Goal: Task Accomplishment & Management: Use online tool/utility

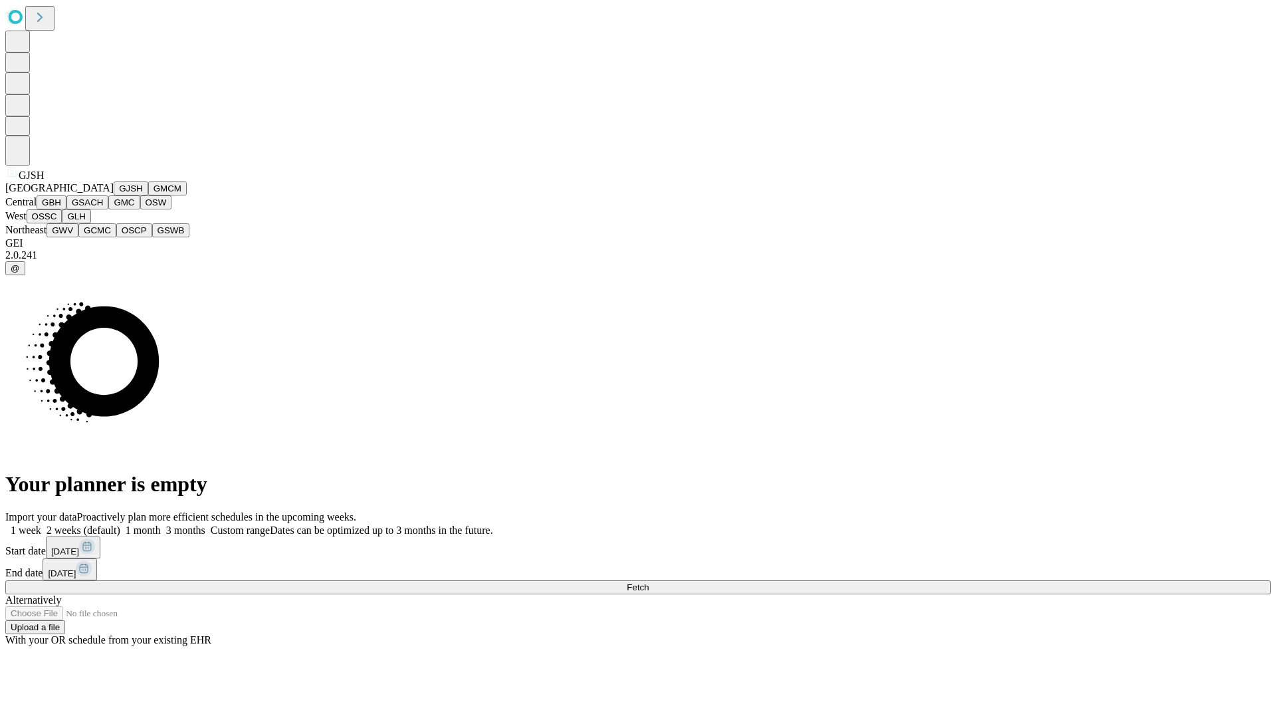
click at [114, 195] on button "GJSH" at bounding box center [131, 188] width 35 height 14
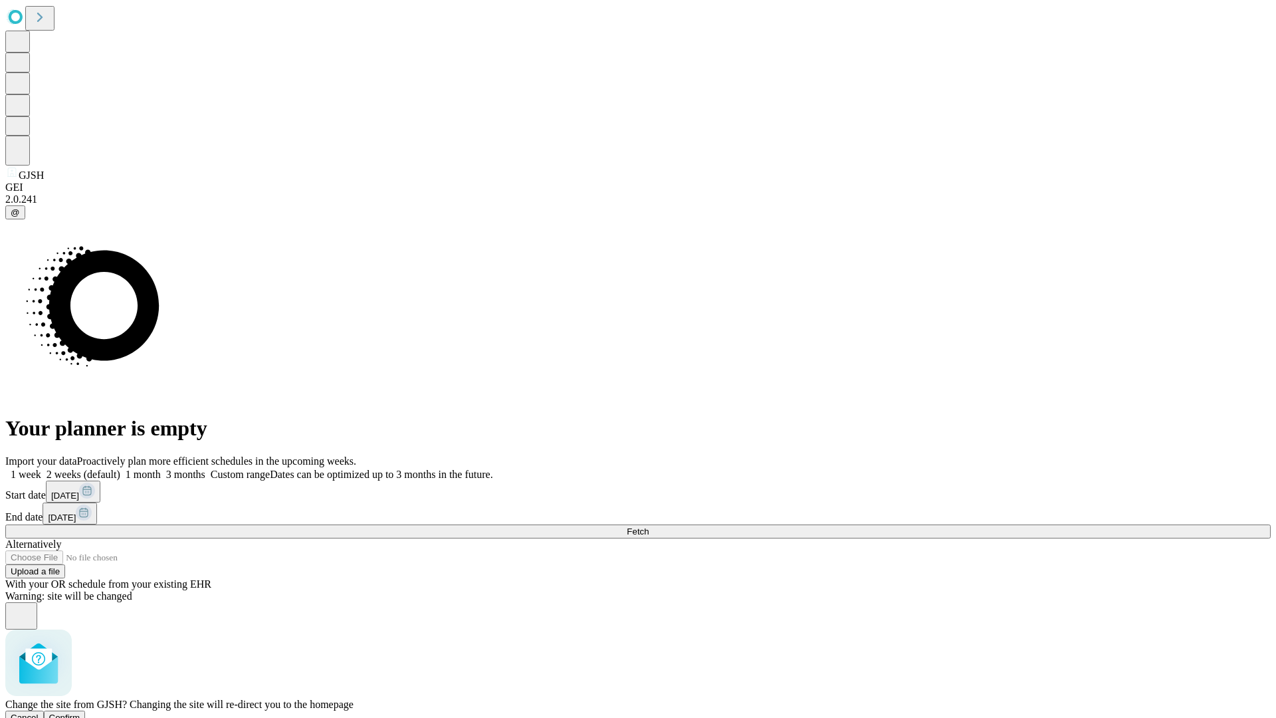
click at [80, 712] on span "Confirm" at bounding box center [64, 717] width 31 height 10
click at [120, 468] on label "2 weeks (default)" at bounding box center [80, 473] width 79 height 11
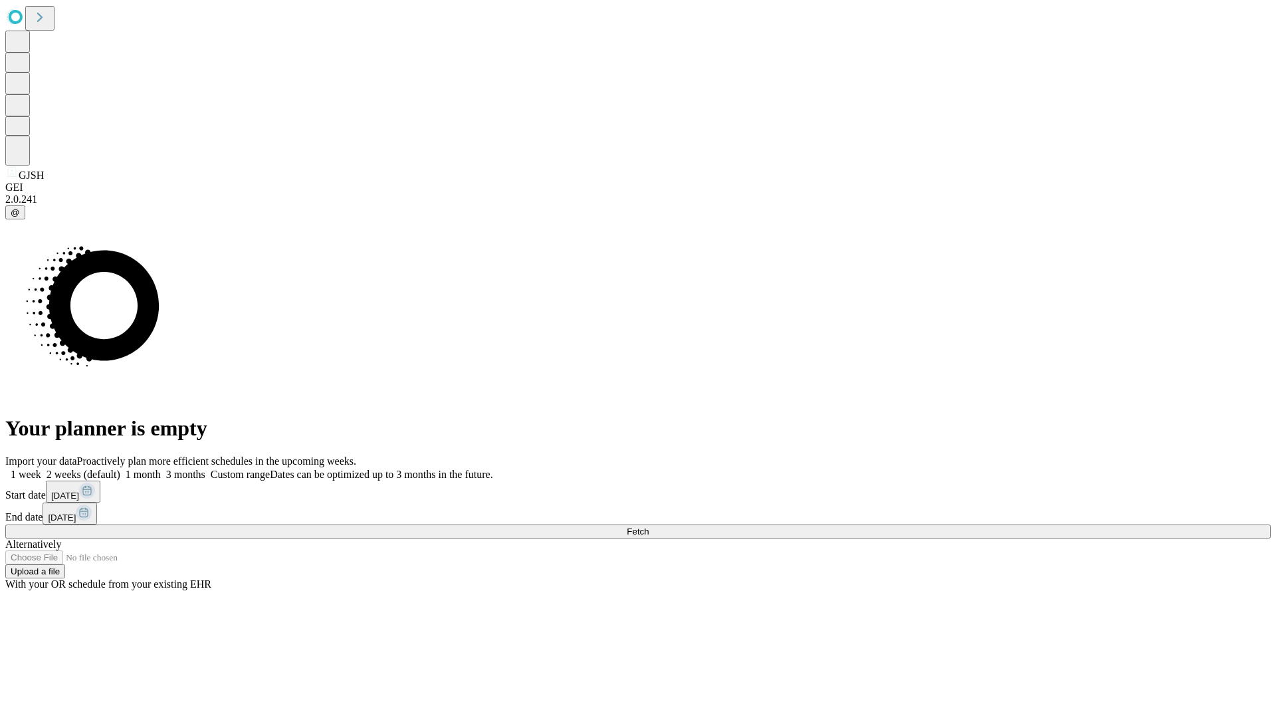
click at [648, 526] on span "Fetch" at bounding box center [638, 531] width 22 height 10
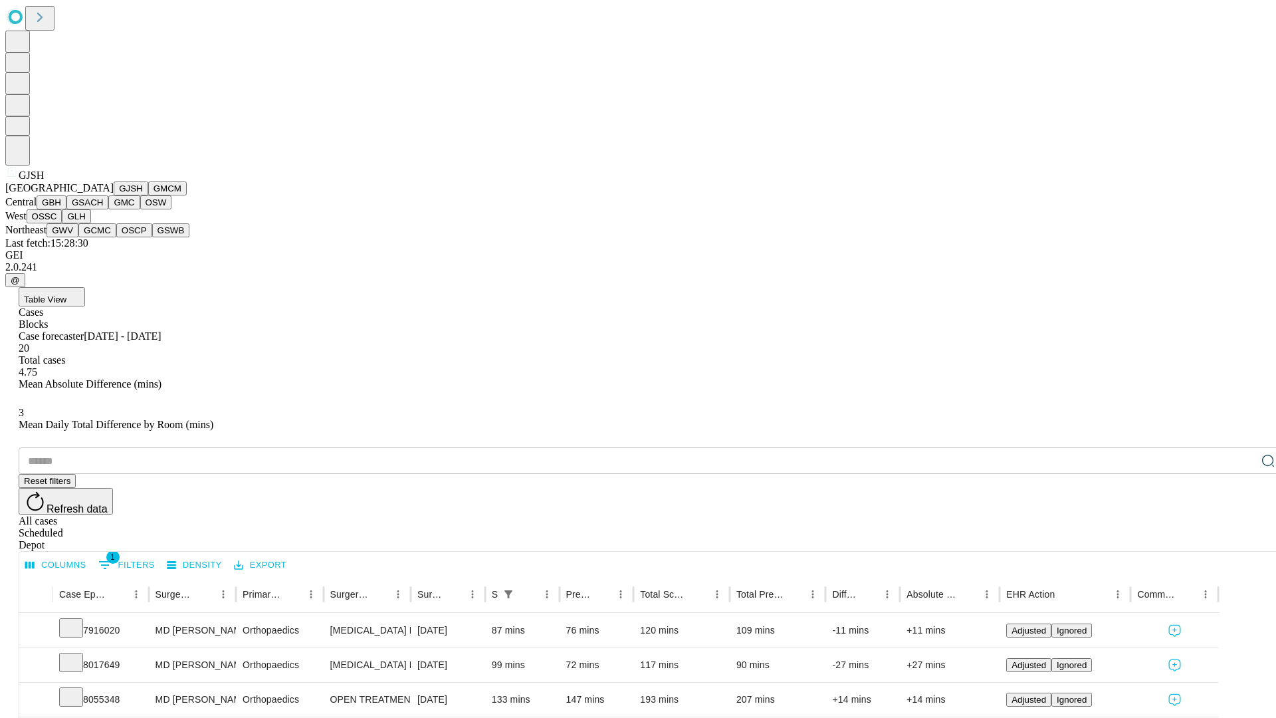
click at [148, 195] on button "GMCM" at bounding box center [167, 188] width 39 height 14
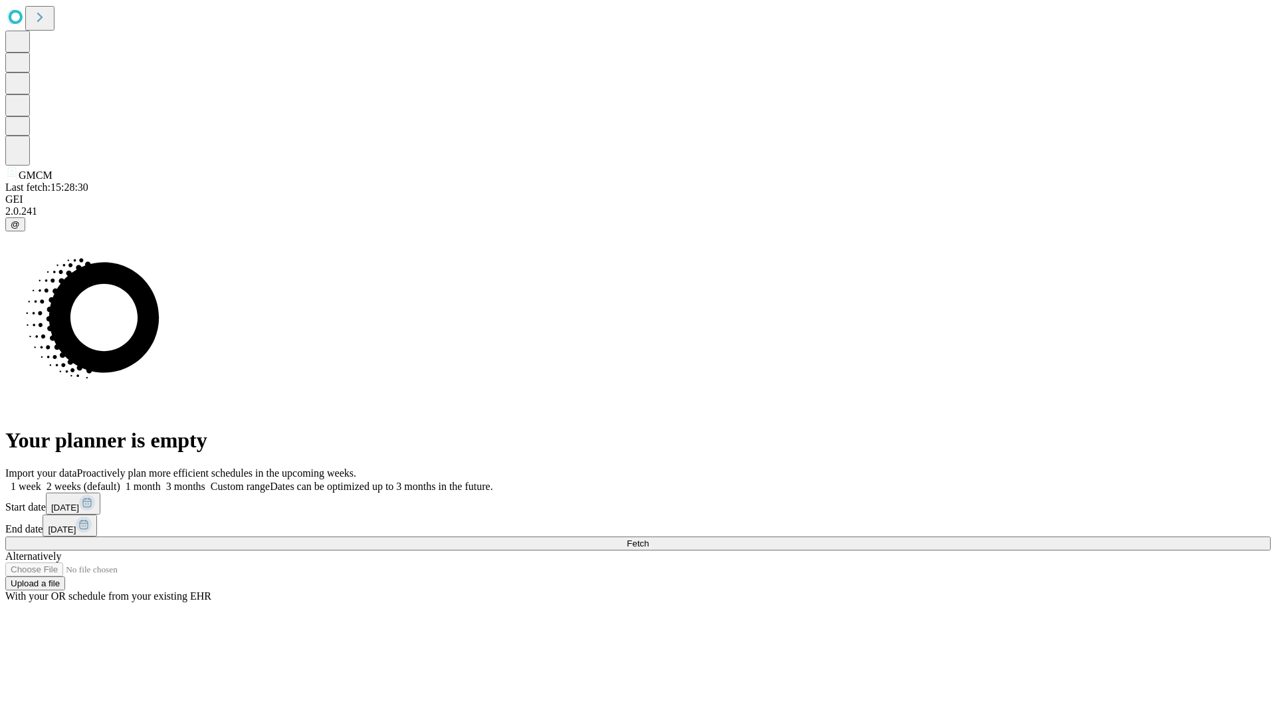
click at [120, 480] on label "2 weeks (default)" at bounding box center [80, 485] width 79 height 11
click at [648, 538] on span "Fetch" at bounding box center [638, 543] width 22 height 10
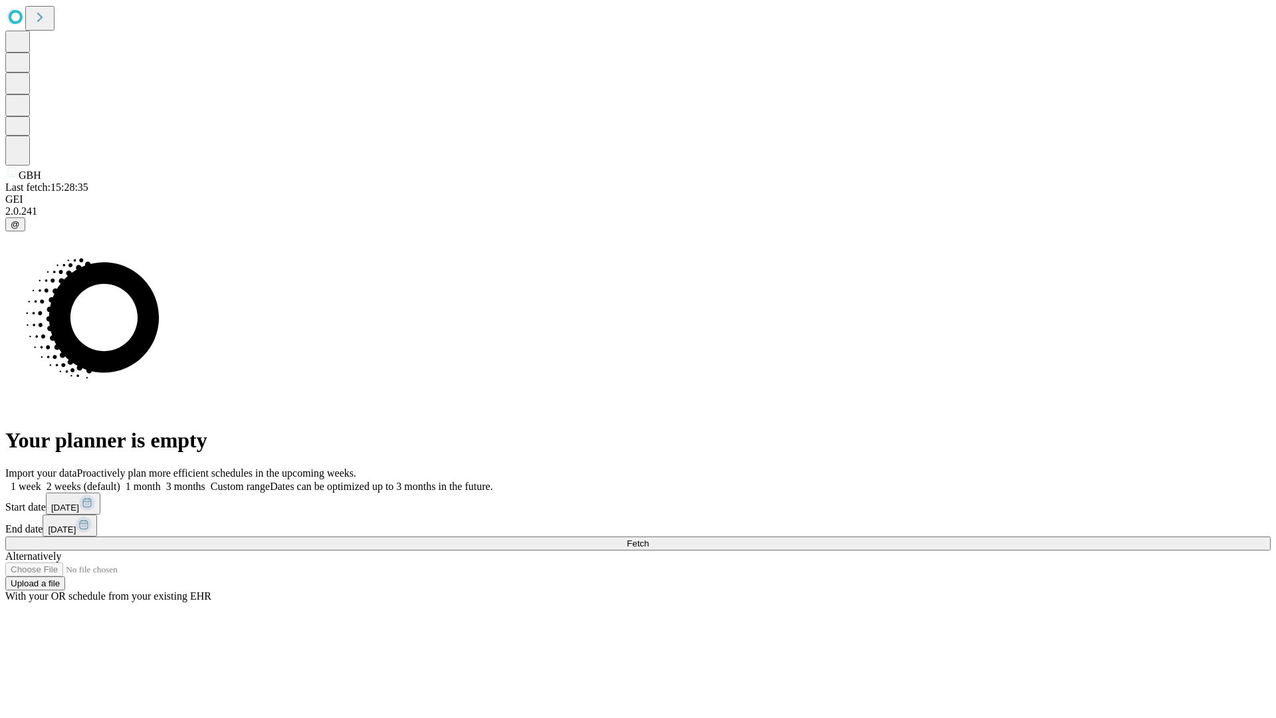
click at [120, 480] on label "2 weeks (default)" at bounding box center [80, 485] width 79 height 11
click at [648, 538] on span "Fetch" at bounding box center [638, 543] width 22 height 10
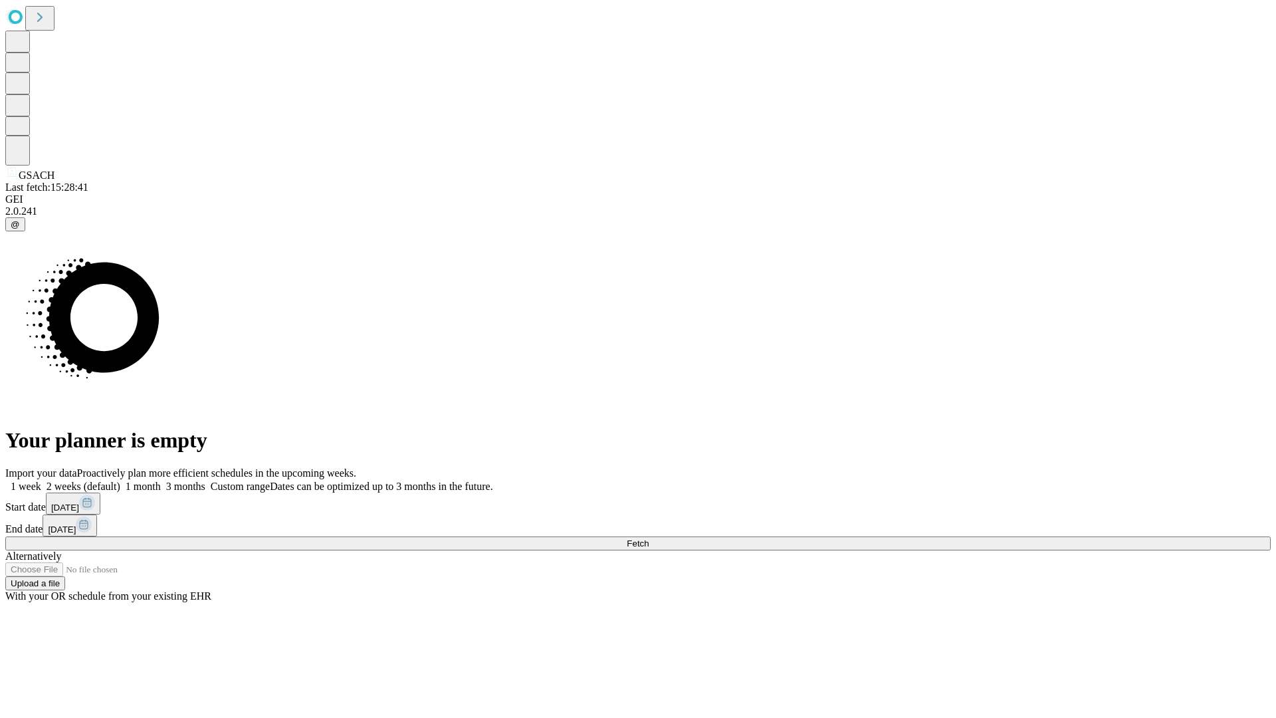
click at [120, 480] on label "2 weeks (default)" at bounding box center [80, 485] width 79 height 11
click at [648, 538] on span "Fetch" at bounding box center [638, 543] width 22 height 10
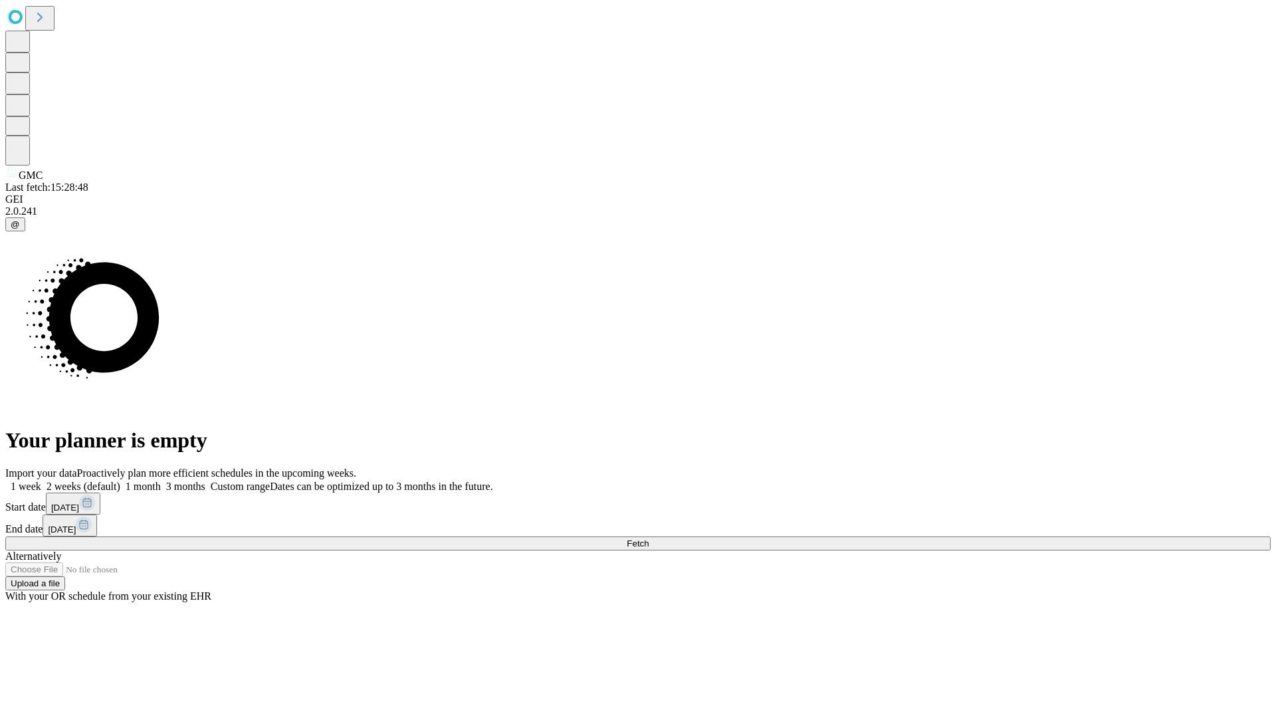
click at [120, 480] on label "2 weeks (default)" at bounding box center [80, 485] width 79 height 11
click at [648, 538] on span "Fetch" at bounding box center [638, 543] width 22 height 10
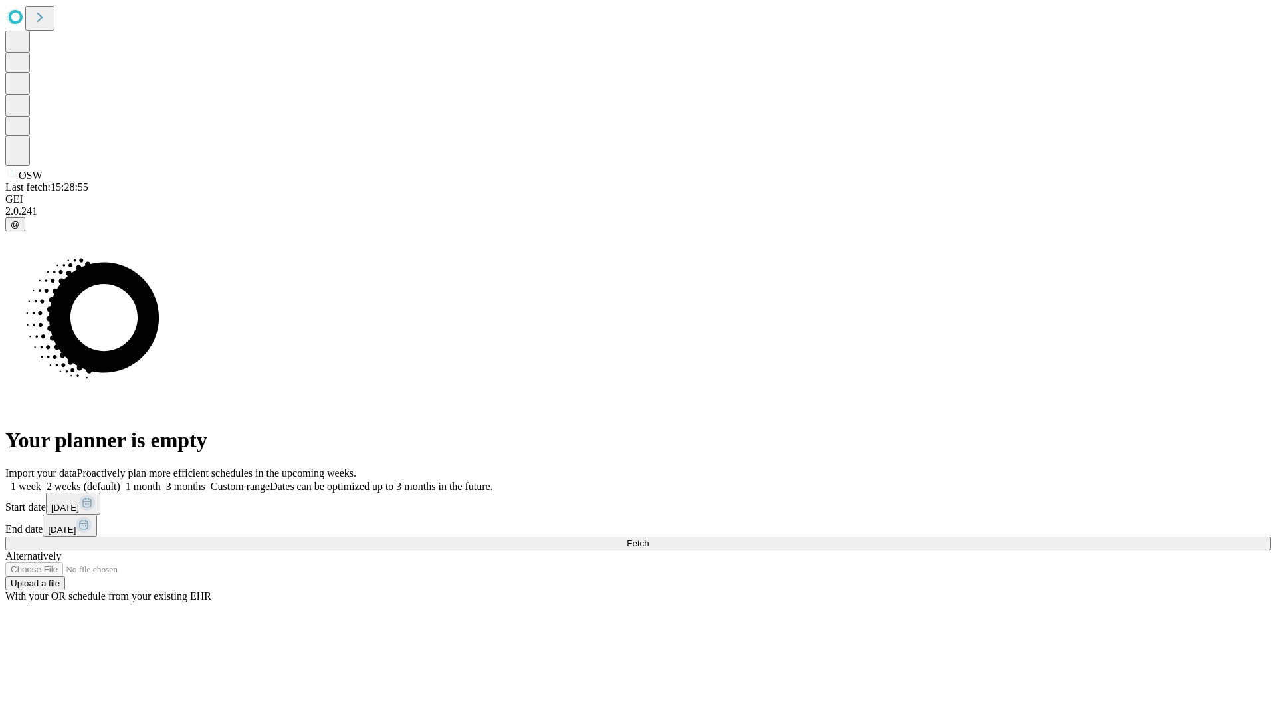
click at [120, 480] on label "2 weeks (default)" at bounding box center [80, 485] width 79 height 11
click at [648, 538] on span "Fetch" at bounding box center [638, 543] width 22 height 10
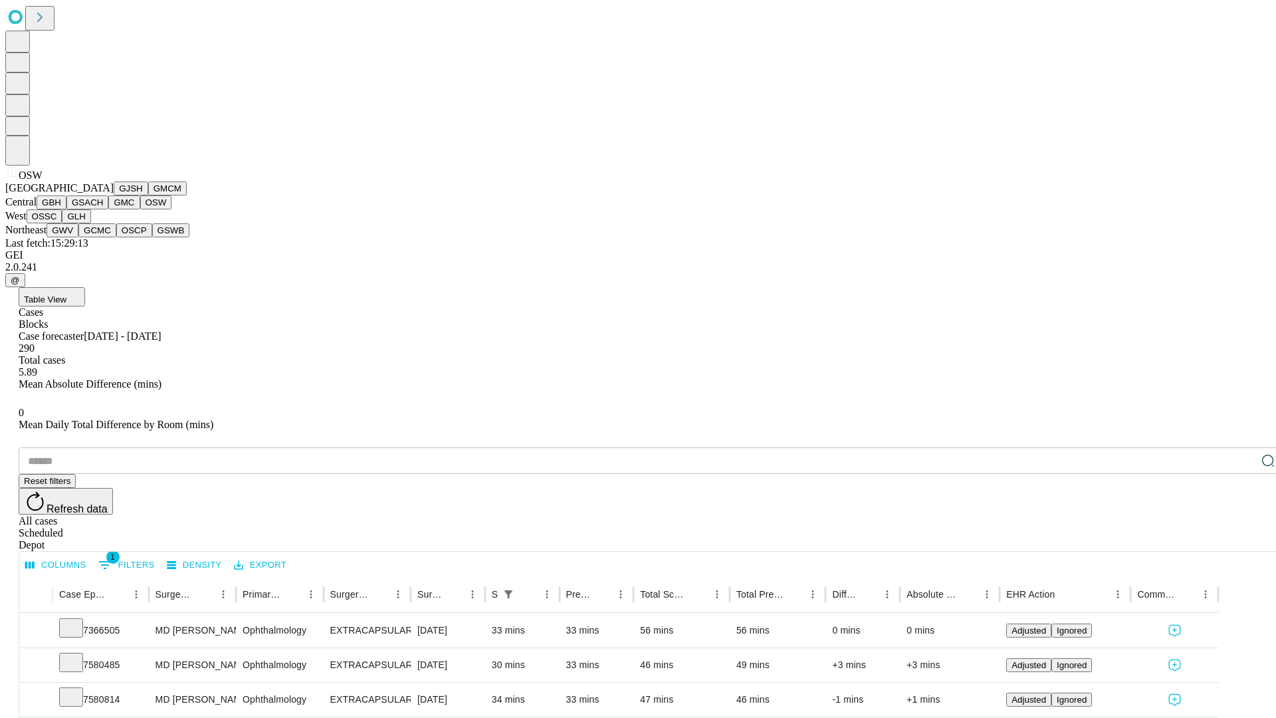
click at [62, 223] on button "OSSC" at bounding box center [45, 216] width 36 height 14
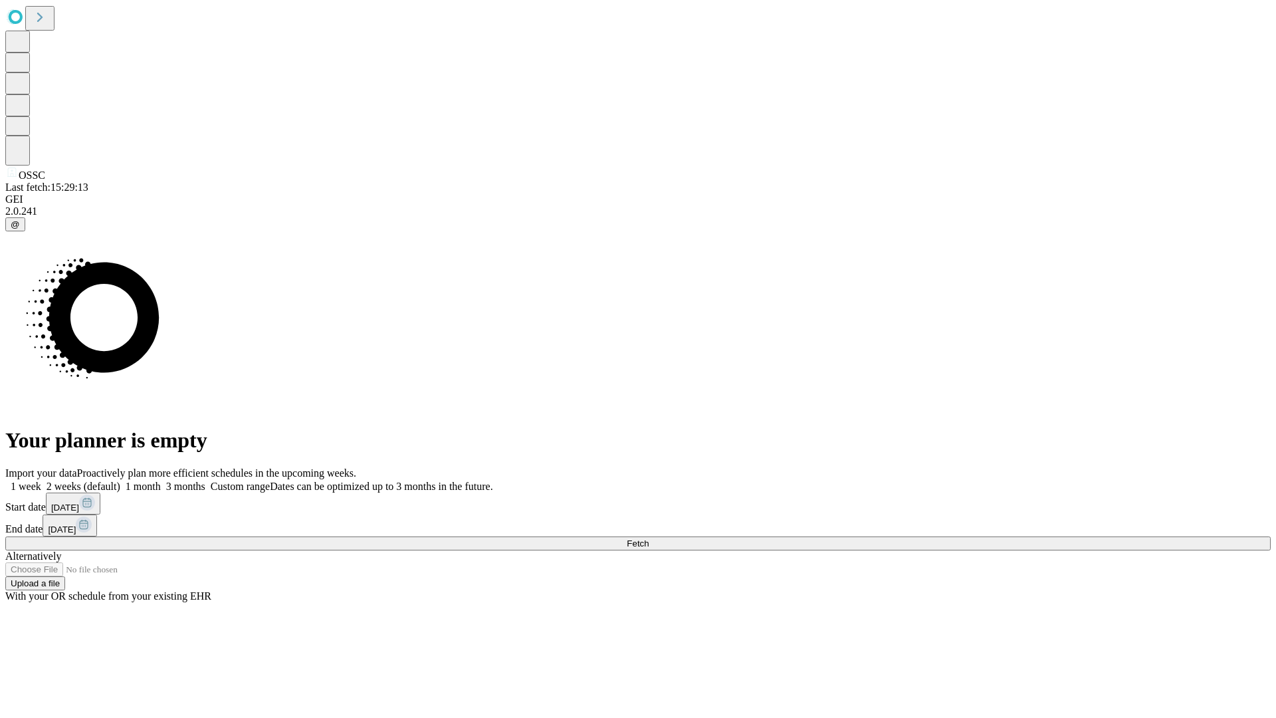
click at [648, 538] on span "Fetch" at bounding box center [638, 543] width 22 height 10
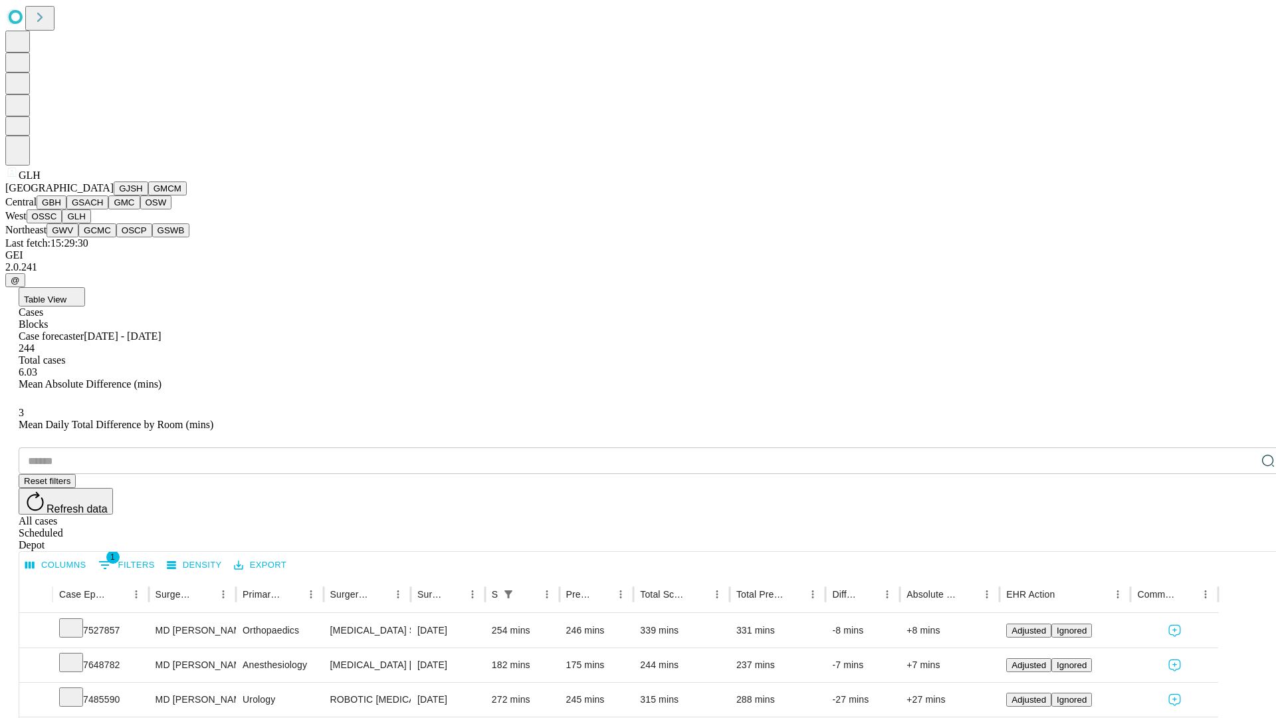
click at [78, 237] on button "GWV" at bounding box center [63, 230] width 32 height 14
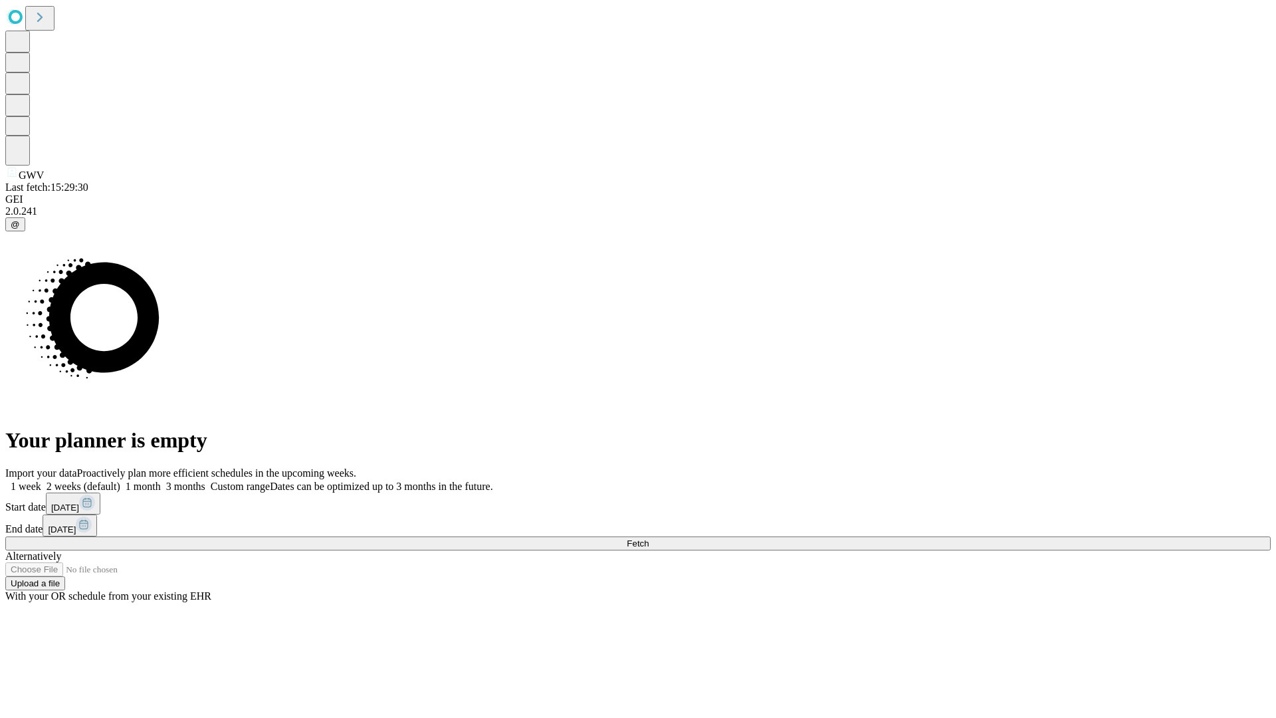
click at [120, 480] on label "2 weeks (default)" at bounding box center [80, 485] width 79 height 11
click at [648, 538] on span "Fetch" at bounding box center [638, 543] width 22 height 10
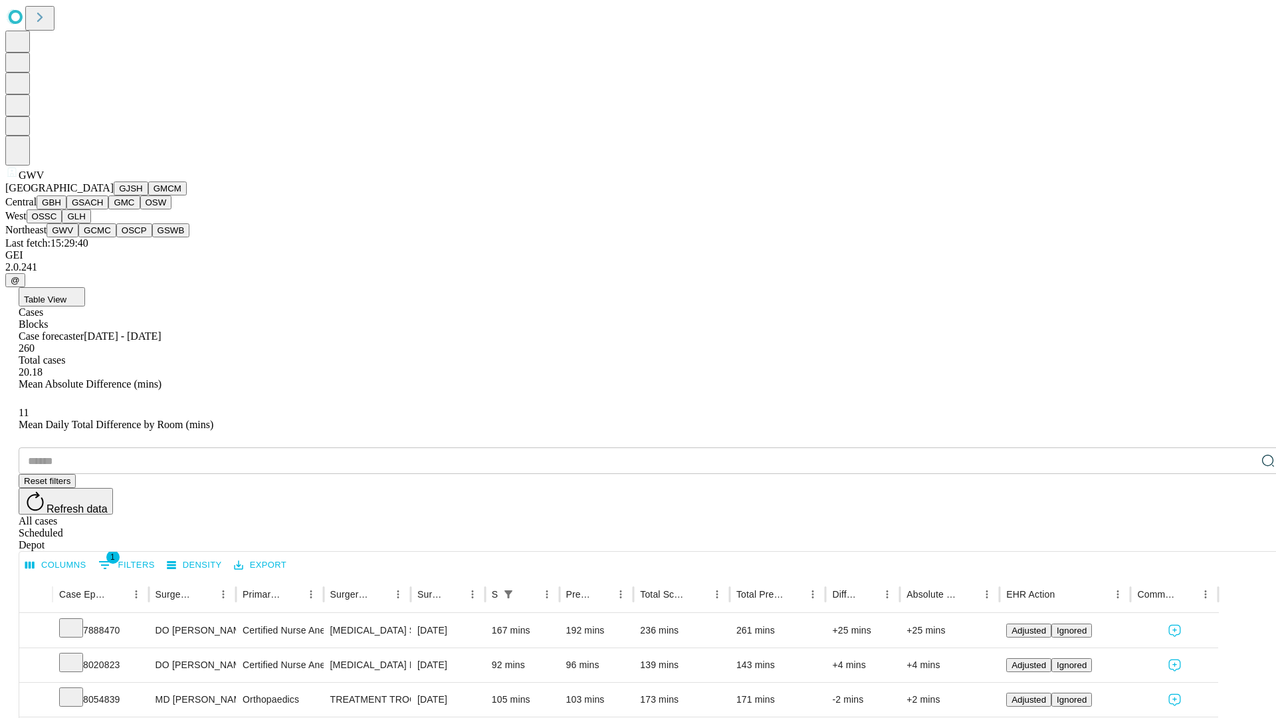
click at [103, 237] on button "GCMC" at bounding box center [97, 230] width 38 height 14
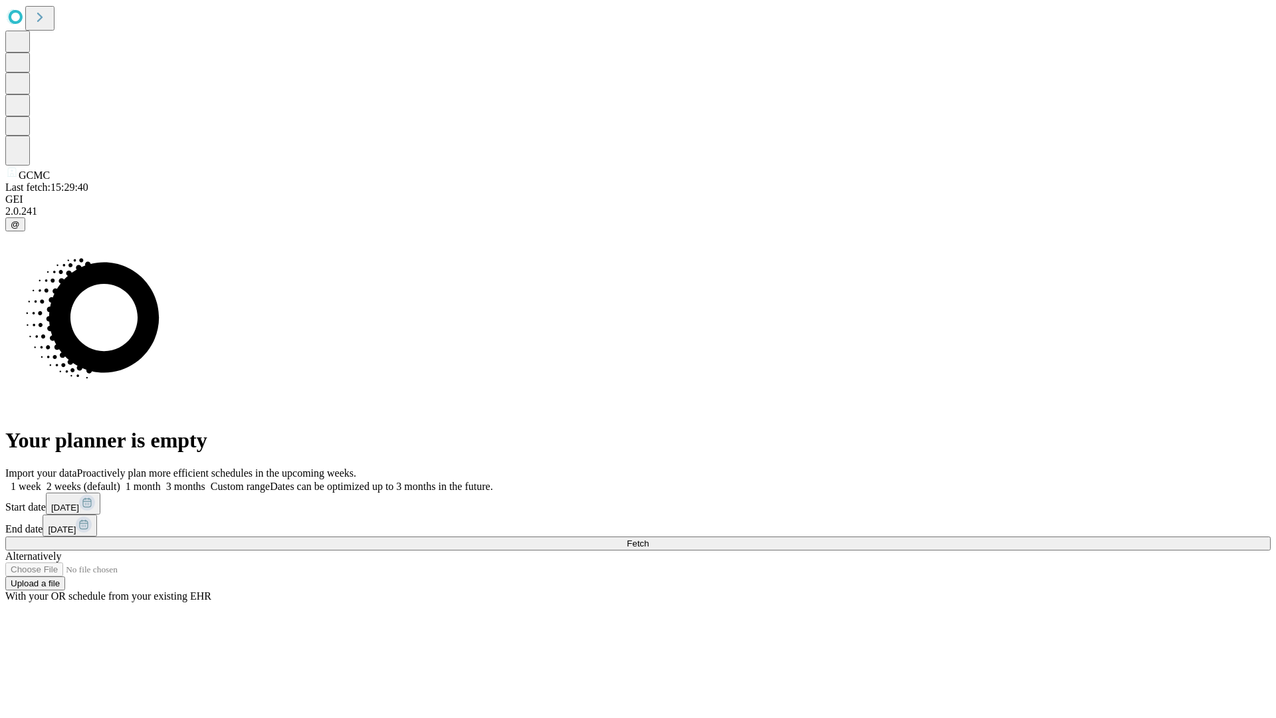
click at [648, 538] on span "Fetch" at bounding box center [638, 543] width 22 height 10
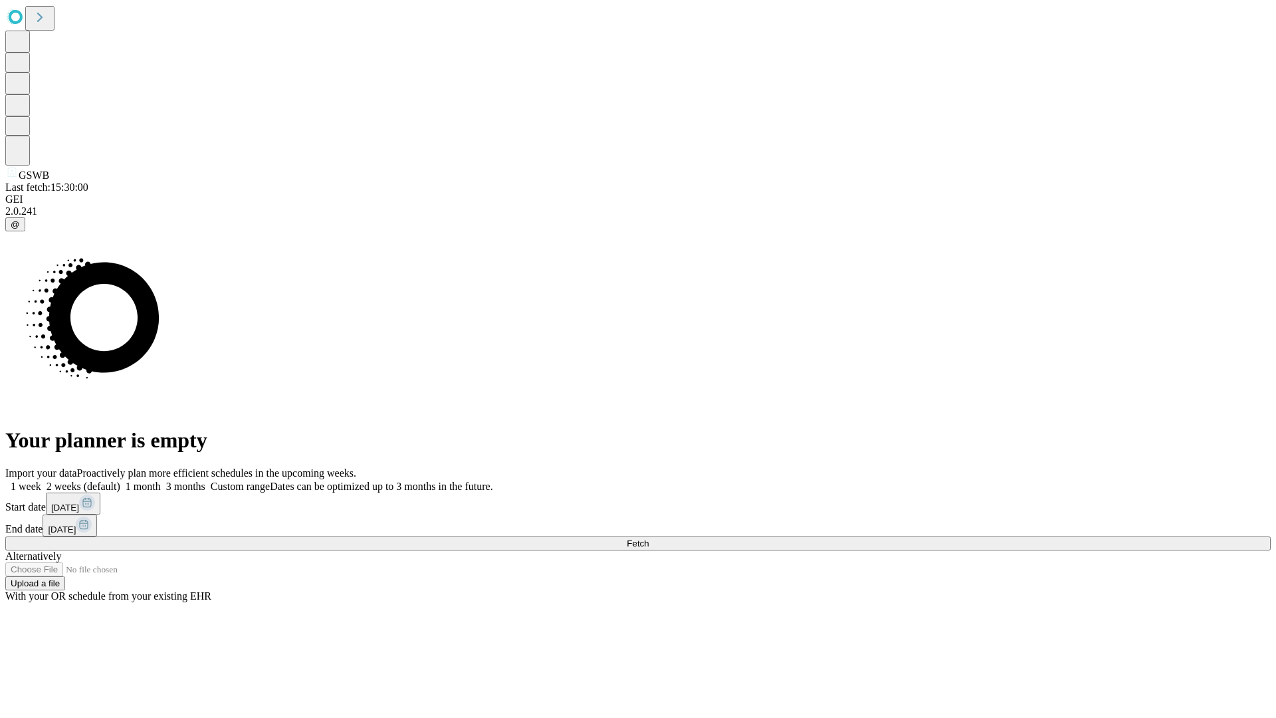
click at [120, 480] on label "2 weeks (default)" at bounding box center [80, 485] width 79 height 11
click at [648, 538] on span "Fetch" at bounding box center [638, 543] width 22 height 10
